Goal: Task Accomplishment & Management: Use online tool/utility

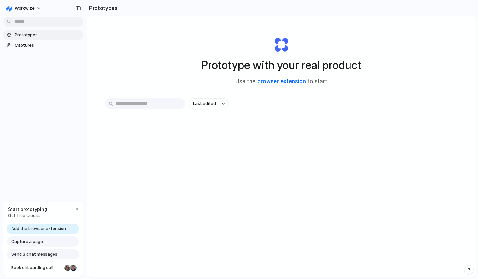
click at [288, 82] on link "browser extension" at bounding box center [281, 81] width 49 height 6
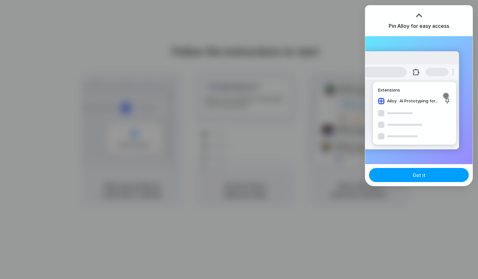
click at [419, 179] on button "Got it" at bounding box center [419, 175] width 100 height 14
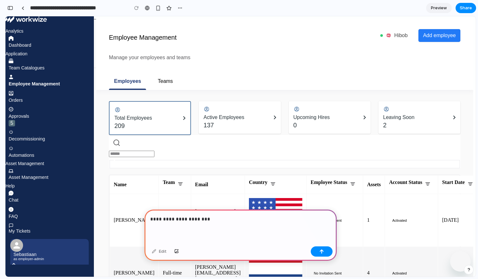
click at [212, 106] on div at bounding box center [223, 110] width 41 height 8
click at [330, 121] on h4 "0" at bounding box center [311, 125] width 37 height 8
click at [228, 219] on p "**********" at bounding box center [239, 219] width 178 height 8
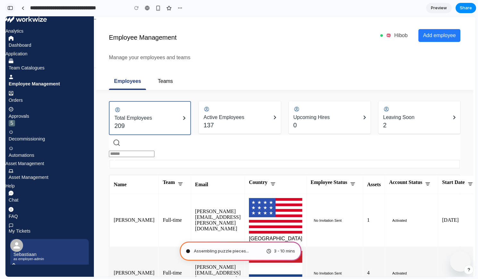
click at [13, 7] on button "button" at bounding box center [10, 8] width 10 height 10
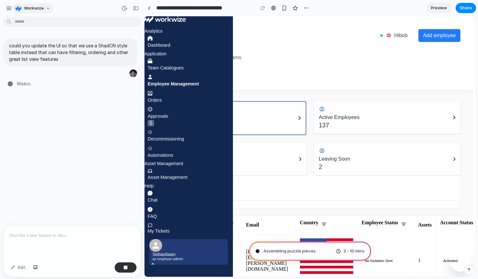
click at [47, 11] on button "Workwize" at bounding box center [32, 8] width 41 height 10
click at [48, 10] on div "Settings Invite members Change theme Sign out" at bounding box center [239, 139] width 478 height 279
click at [9, 6] on div "button" at bounding box center [9, 8] width 6 height 6
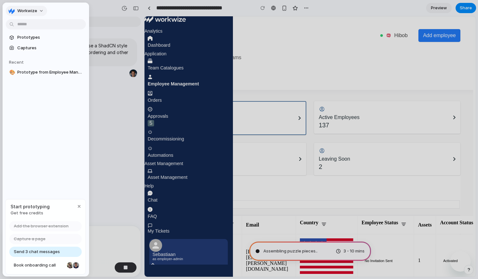
type input "**********"
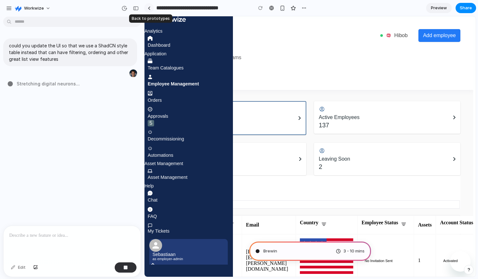
click at [149, 7] on div at bounding box center [149, 8] width 3 height 4
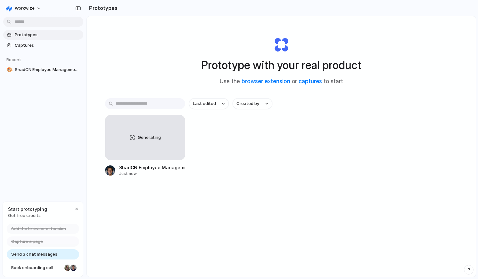
click at [28, 64] on section "Recent 🎨 ShadCN Employee Management Table" at bounding box center [43, 62] width 86 height 25
click at [33, 75] on div "Prototypes Captures Recent 🎨 ShadCN Employee Management Table" at bounding box center [43, 79] width 86 height 158
click at [35, 72] on span "ShadCN Employee Management Table" at bounding box center [48, 70] width 66 height 6
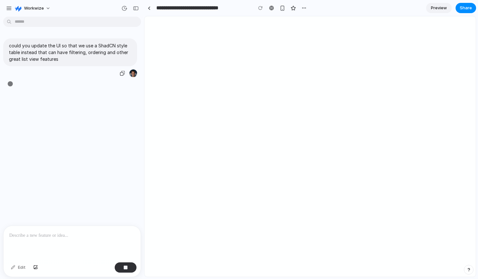
click at [38, 69] on div "could you update the UI so that we use a ShadCN style table instead that can ha…" at bounding box center [70, 57] width 134 height 39
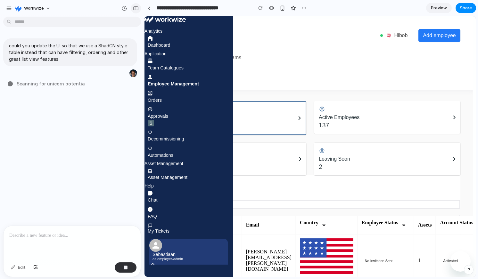
click at [136, 9] on div "button" at bounding box center [136, 8] width 6 height 4
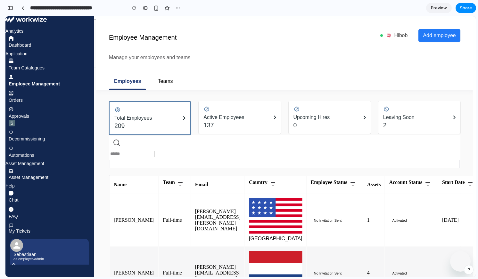
click at [276, 181] on icon at bounding box center [273, 184] width 6 height 6
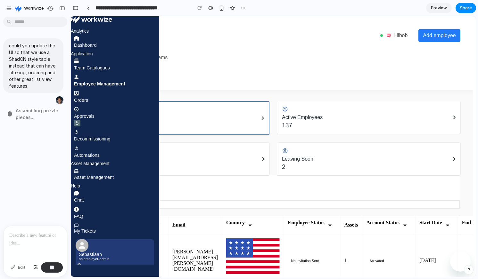
click at [76, 6] on div "button" at bounding box center [76, 8] width 6 height 4
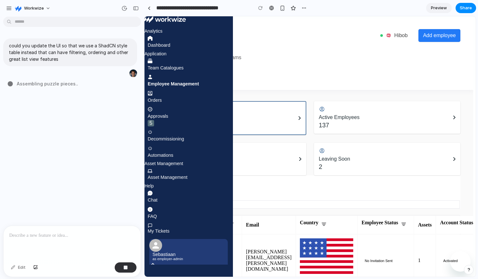
click at [299, 143] on div "Upcoming Hires 0" at bounding box center [233, 159] width 146 height 33
click at [359, 114] on p "Active Employees" at bounding box center [339, 118] width 41 height 8
click at [444, 33] on span "Add employee" at bounding box center [439, 36] width 29 height 6
click at [162, 104] on div "Orders" at bounding box center [155, 97] width 14 height 13
click at [151, 11] on link at bounding box center [149, 8] width 10 height 10
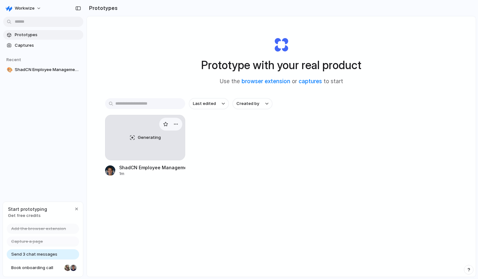
click at [158, 156] on div "Generating" at bounding box center [144, 137] width 79 height 45
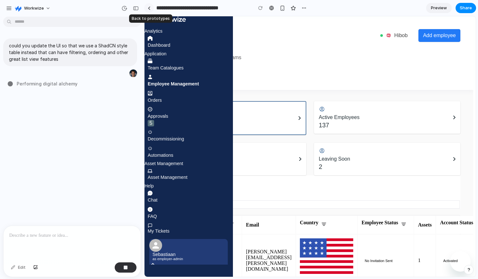
click at [146, 7] on link at bounding box center [149, 8] width 10 height 10
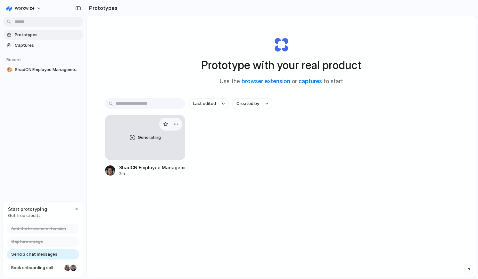
click at [122, 126] on div "Generating" at bounding box center [144, 137] width 79 height 45
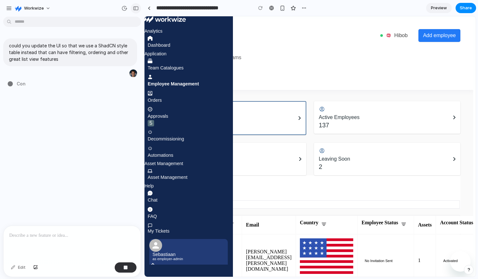
click at [137, 11] on button "button" at bounding box center [136, 8] width 10 height 10
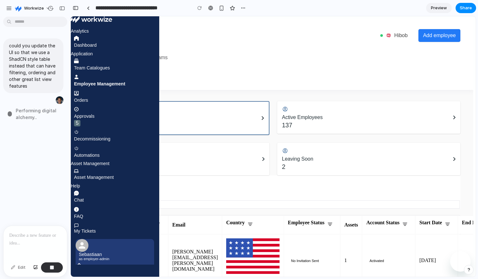
click at [433, 33] on span "Add employee" at bounding box center [439, 36] width 29 height 6
click at [439, 7] on span "Preview" at bounding box center [439, 8] width 16 height 6
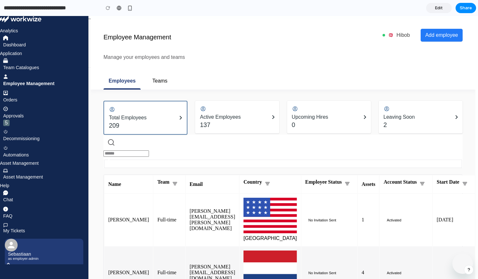
click at [442, 8] on span "Edit" at bounding box center [439, 8] width 8 height 6
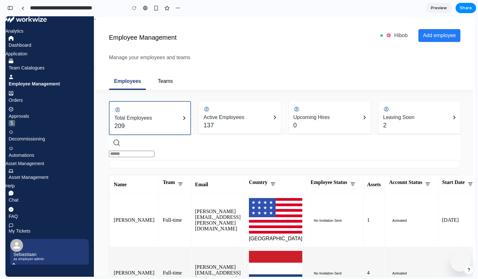
scroll to position [0, 6]
click at [442, 9] on span "Preview" at bounding box center [439, 8] width 16 height 6
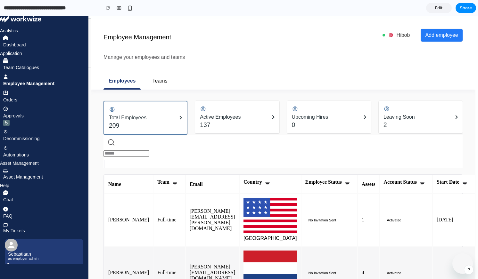
drag, startPoint x: 437, startPoint y: 6, endPoint x: 438, endPoint y: 10, distance: 3.7
click at [437, 6] on span "Edit" at bounding box center [439, 8] width 8 height 6
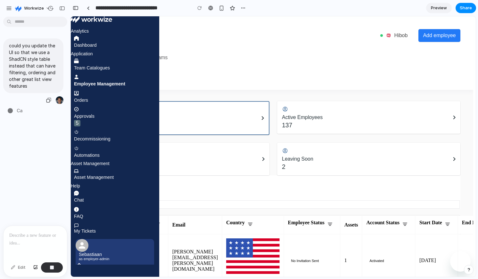
scroll to position [0, 1]
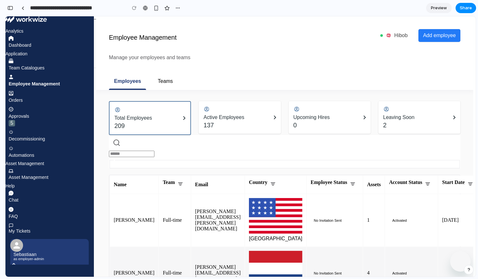
click at [439, 4] on link "Preview" at bounding box center [439, 8] width 26 height 10
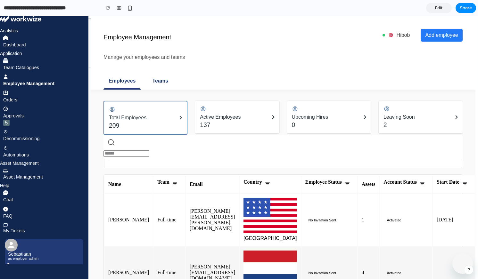
click at [150, 72] on link "Teams" at bounding box center [160, 80] width 26 height 17
drag, startPoint x: 120, startPoint y: 64, endPoint x: 144, endPoint y: 74, distance: 26.4
click at [121, 72] on link "Employees" at bounding box center [121, 80] width 37 height 17
click at [444, 8] on link "Edit" at bounding box center [439, 8] width 26 height 10
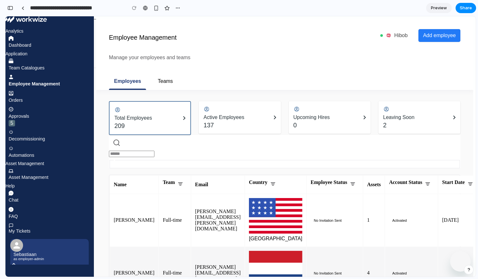
scroll to position [0, 6]
click at [144, 151] on input "text" at bounding box center [131, 154] width 45 height 6
click at [147, 151] on input "****" at bounding box center [131, 154] width 45 height 6
drag, startPoint x: 148, startPoint y: 126, endPoint x: 98, endPoint y: 121, distance: 49.8
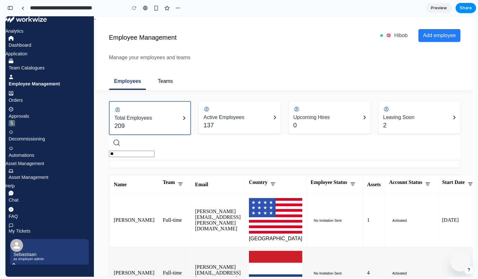
type input "*"
drag, startPoint x: 277, startPoint y: 58, endPoint x: 272, endPoint y: 64, distance: 8.5
click at [277, 58] on div "Employee Management Manage your employees and teams Employees Teams Hibob Add e…" at bounding box center [284, 57] width 351 height 66
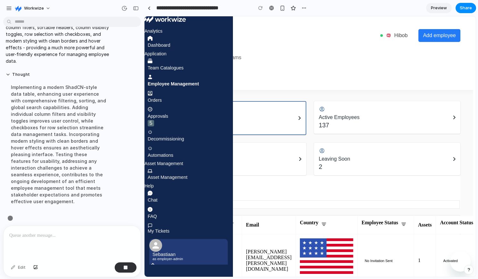
scroll to position [77, 0]
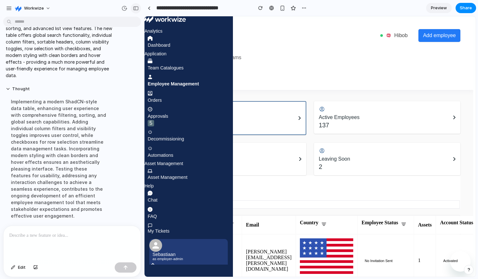
click at [137, 5] on button "button" at bounding box center [136, 8] width 10 height 10
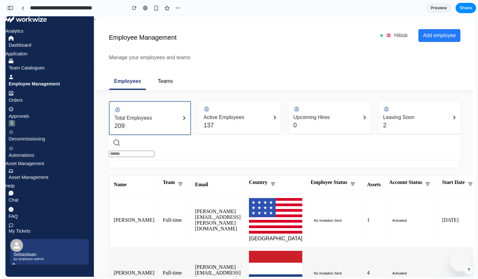
click at [14, 7] on button "button" at bounding box center [10, 8] width 10 height 10
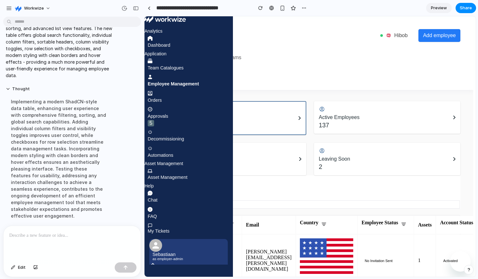
click at [52, 232] on p at bounding box center [72, 236] width 126 height 8
click at [53, 232] on p at bounding box center [72, 236] width 126 height 8
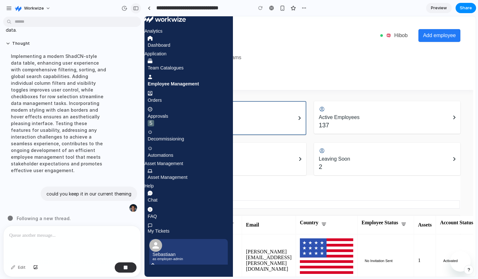
click at [135, 9] on div "button" at bounding box center [136, 8] width 6 height 4
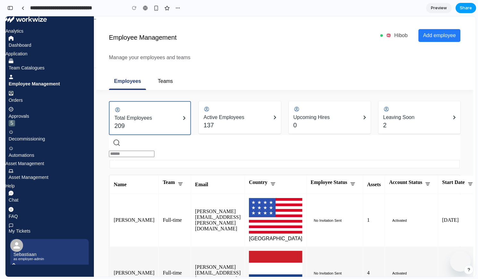
click at [467, 8] on span "Share" at bounding box center [465, 8] width 12 height 6
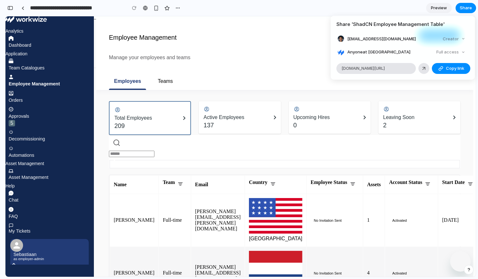
click at [283, 52] on div "Share ' ShadCN Employee Management Table ' sebastiaan@goworkwize.com Creator An…" at bounding box center [239, 139] width 478 height 279
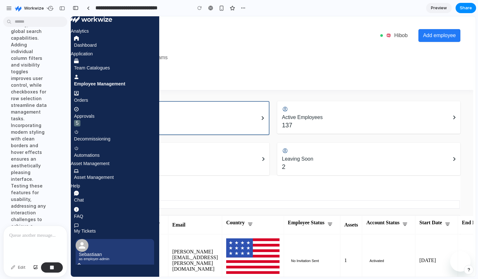
scroll to position [150, 0]
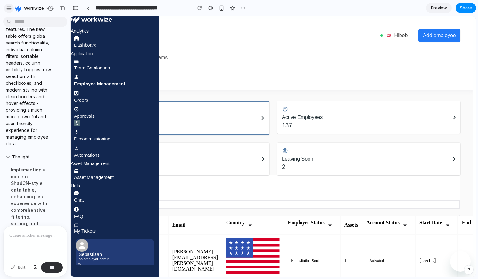
click at [8, 6] on div "button" at bounding box center [9, 8] width 6 height 6
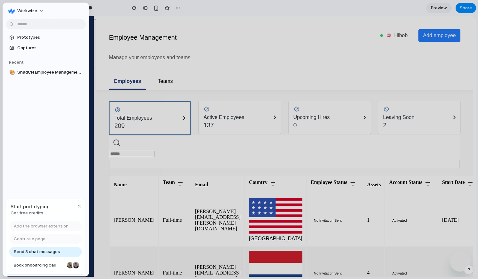
scroll to position [498, 0]
click at [40, 12] on button "Workwize" at bounding box center [26, 11] width 41 height 10
click at [41, 22] on li "Settings" at bounding box center [33, 25] width 53 height 10
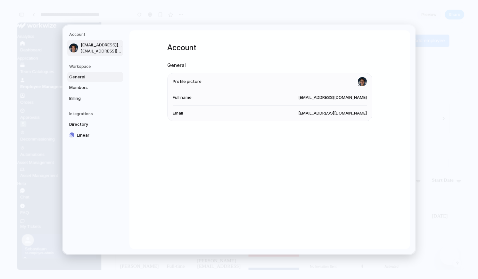
click at [93, 78] on span "General" at bounding box center [89, 77] width 41 height 6
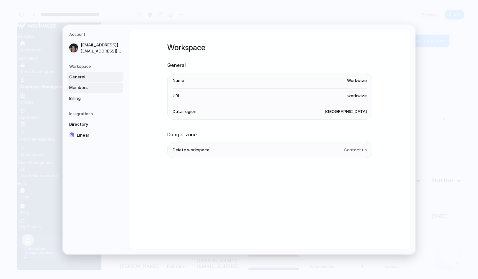
click at [93, 86] on span "Members" at bounding box center [89, 88] width 41 height 6
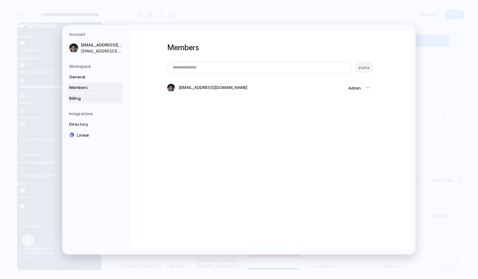
click at [95, 95] on link "Billing" at bounding box center [95, 98] width 56 height 10
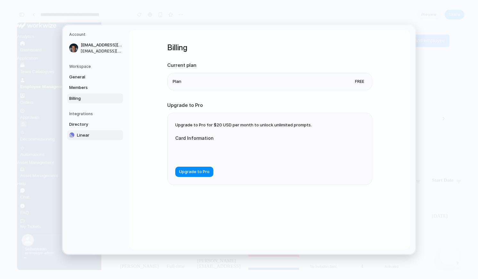
drag, startPoint x: 124, startPoint y: 166, endPoint x: 115, endPoint y: 139, distance: 28.8
click at [124, 167] on nav "Account sebastiaan@goworkwize.com sebastiaan@goworkwize.com Workspace General M…" at bounding box center [96, 139] width 67 height 229
click at [100, 124] on span "Directory" at bounding box center [89, 124] width 41 height 6
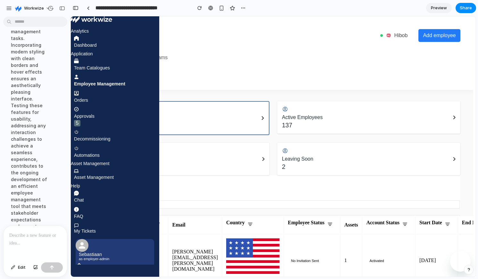
scroll to position [498, 0]
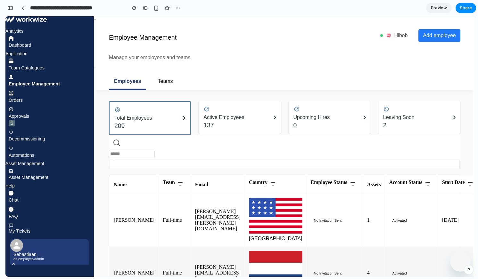
click at [15, 8] on div "**********" at bounding box center [93, 8] width 177 height 14
click at [10, 8] on div "button" at bounding box center [10, 8] width 6 height 4
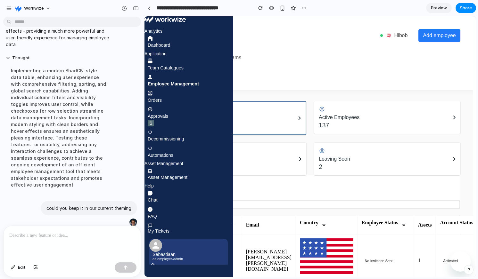
scroll to position [106, 0]
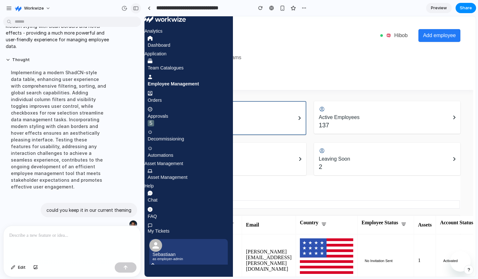
click at [134, 8] on div "button" at bounding box center [136, 8] width 6 height 4
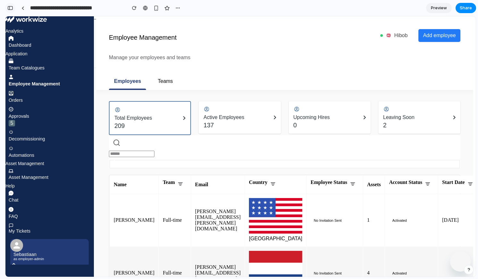
click at [8, 6] on div "button" at bounding box center [10, 8] width 6 height 4
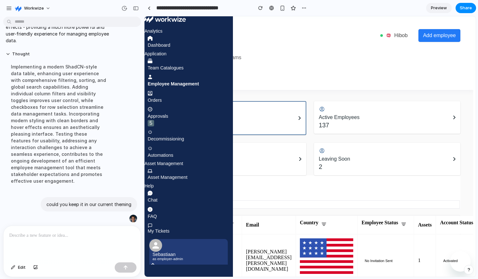
scroll to position [106, 0]
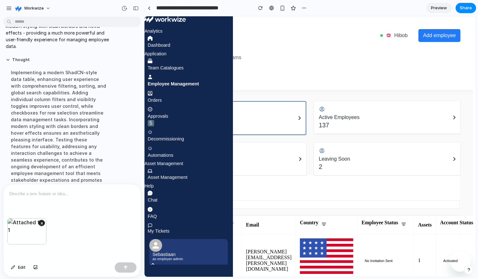
click at [33, 198] on div at bounding box center [72, 201] width 137 height 34
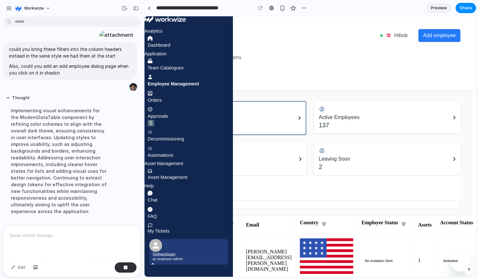
scroll to position [193, 0]
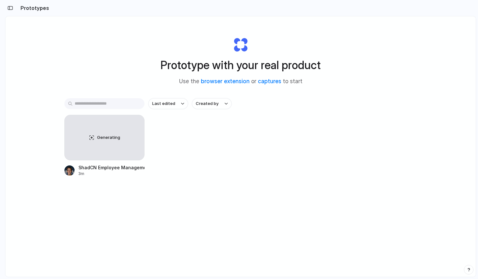
click at [34, 12] on h2 "Prototypes" at bounding box center [33, 8] width 31 height 8
click at [35, 8] on h2 "Prototypes" at bounding box center [33, 8] width 31 height 8
click at [267, 82] on link "captures" at bounding box center [269, 81] width 23 height 6
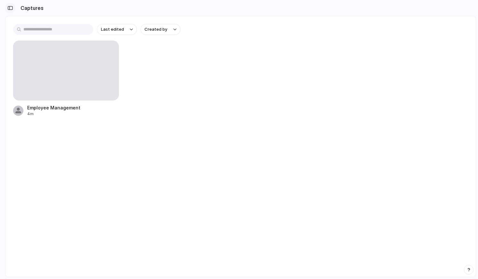
click at [11, 10] on div "button" at bounding box center [10, 8] width 6 height 4
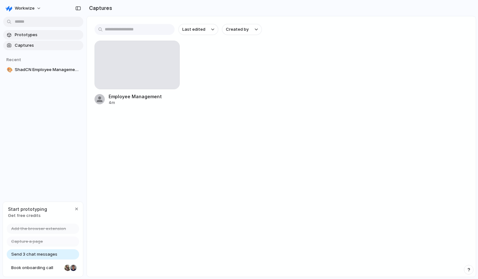
click at [36, 33] on span "Prototypes" at bounding box center [48, 35] width 66 height 6
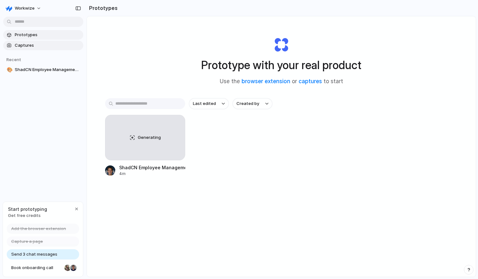
click at [39, 42] on link "Captures" at bounding box center [43, 46] width 80 height 10
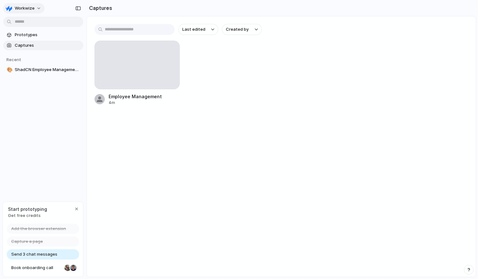
click at [25, 10] on span "Workwize" at bounding box center [25, 8] width 20 height 6
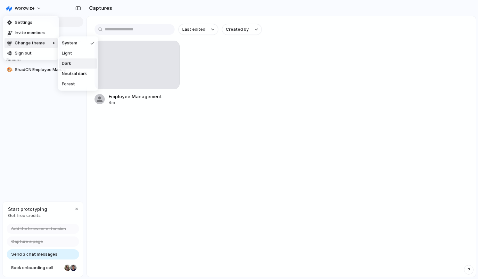
click at [73, 61] on li "Dark" at bounding box center [78, 64] width 38 height 10
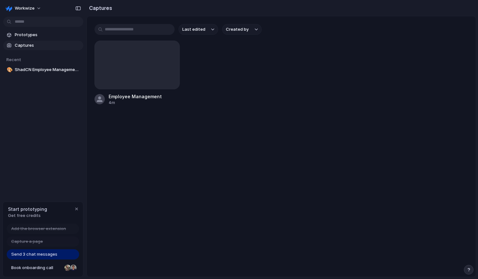
click at [188, 126] on main "Last edited Created by Employee Management 4m" at bounding box center [280, 146] width 389 height 261
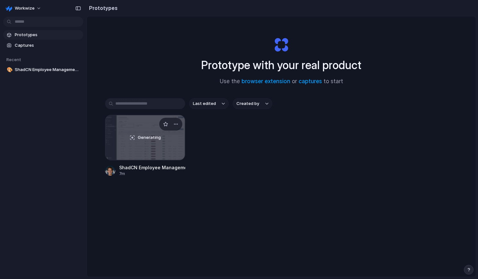
click at [167, 150] on div "Generating" at bounding box center [144, 137] width 79 height 45
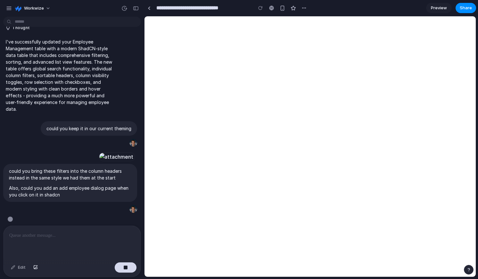
scroll to position [157, 0]
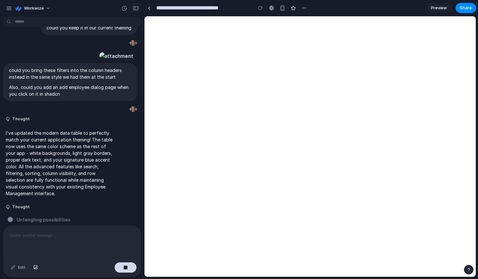
click at [136, 6] on div "button" at bounding box center [136, 8] width 6 height 4
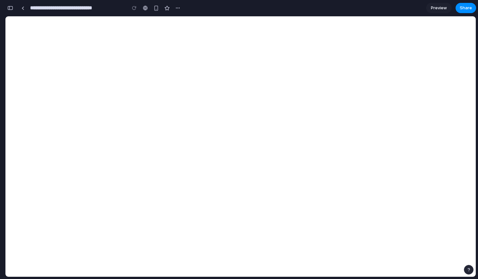
click at [12, 9] on div "button" at bounding box center [10, 8] width 6 height 4
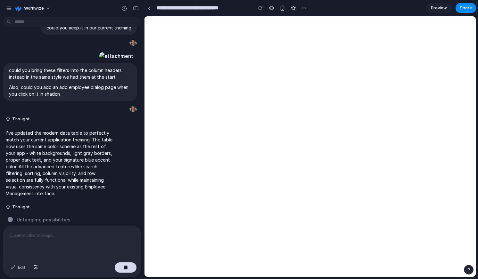
scroll to position [170, 0]
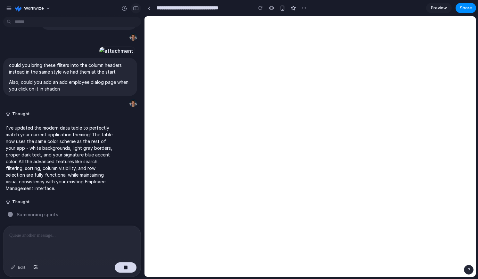
click at [135, 10] on div "button" at bounding box center [136, 8] width 6 height 4
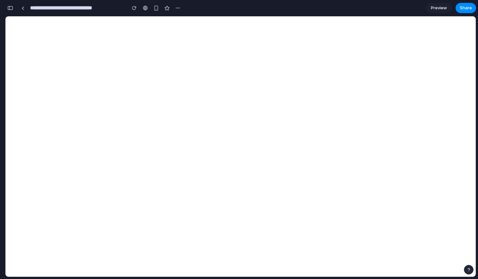
scroll to position [615, 0]
